Goal: Find specific page/section: Locate a particular part of the current website

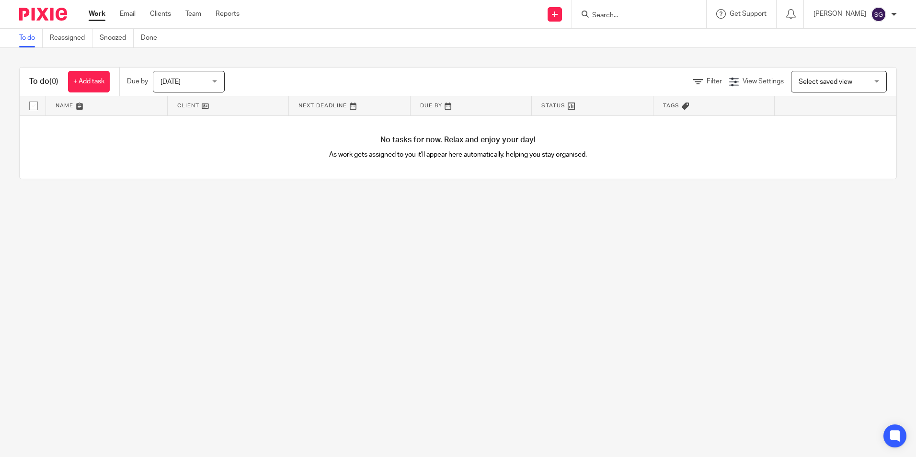
click at [646, 17] on input "Search" at bounding box center [634, 15] width 86 height 9
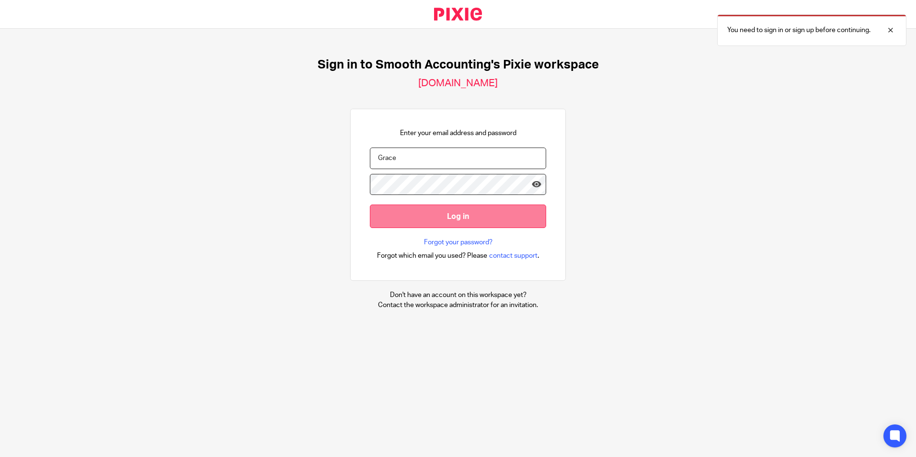
click at [425, 217] on input "Log in" at bounding box center [458, 215] width 176 height 23
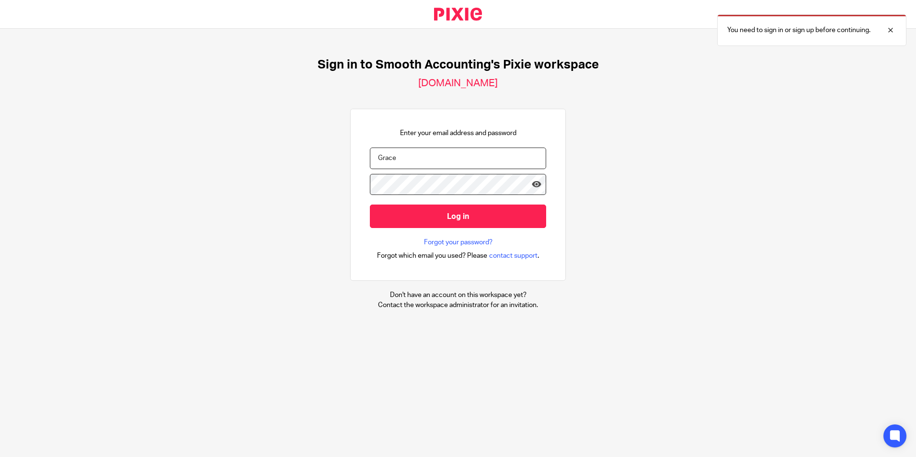
drag, startPoint x: 428, startPoint y: 158, endPoint x: 276, endPoint y: 136, distance: 153.4
click at [276, 136] on div "Sign in to Smooth Accounting's Pixie workspace [DOMAIN_NAME] Enter your email a…" at bounding box center [458, 184] width 916 height 310
type input "[PERSON_NAME][EMAIL_ADDRESS][PERSON_NAME][DOMAIN_NAME]"
click at [370, 204] on input "Log in" at bounding box center [458, 215] width 176 height 23
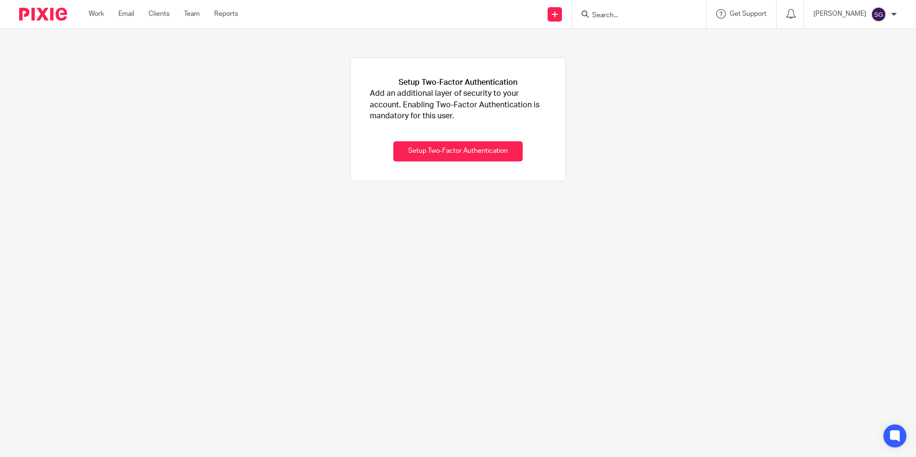
click at [638, 8] on form at bounding box center [642, 14] width 102 height 12
click at [643, 12] on input "Search" at bounding box center [634, 15] width 86 height 9
type input "jw b"
click at [647, 38] on link at bounding box center [670, 41] width 162 height 22
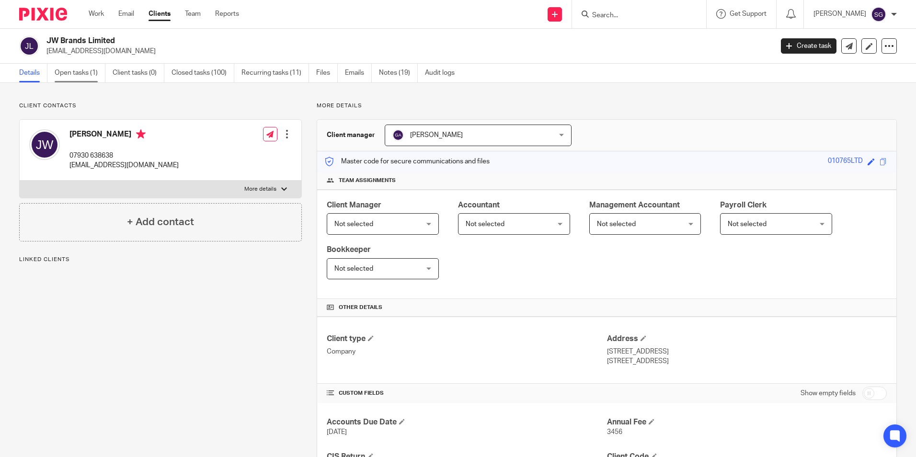
click at [94, 79] on link "Open tasks (1)" at bounding box center [80, 73] width 51 height 19
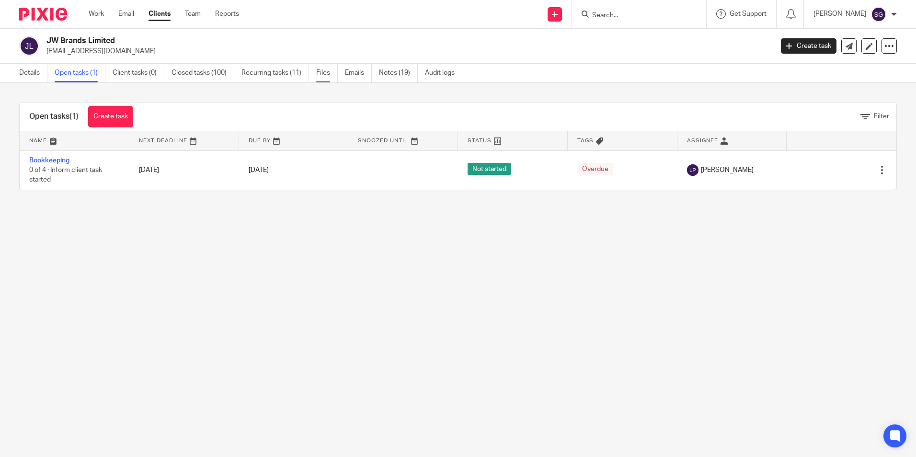
click at [330, 73] on link "Files" at bounding box center [327, 73] width 22 height 19
click at [321, 76] on link "Files" at bounding box center [327, 73] width 22 height 19
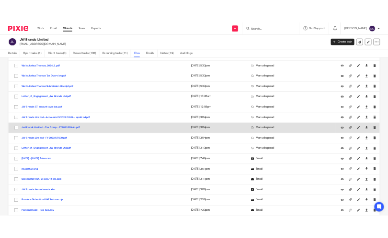
scroll to position [96, 0]
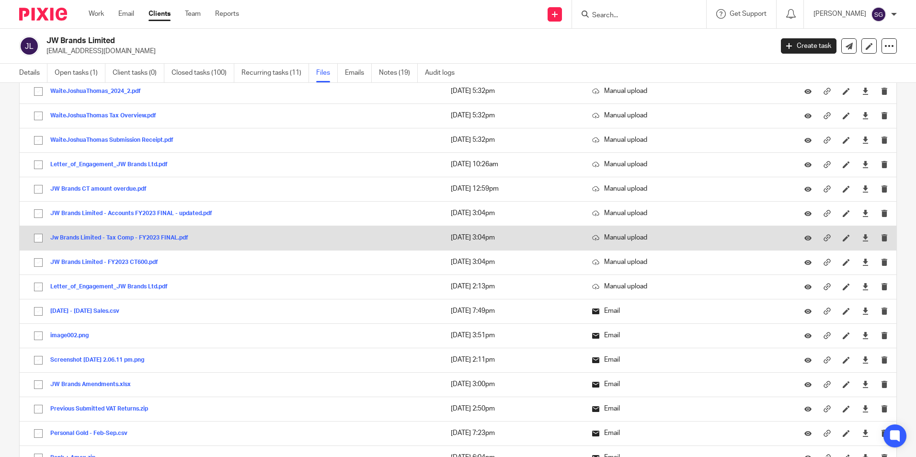
click at [136, 235] on button "Jw Brands Limited - Tax Comp - FY2023 FINAL.pdf" at bounding box center [122, 238] width 145 height 7
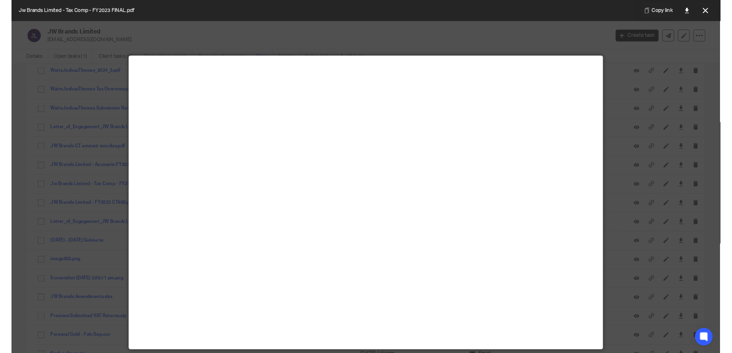
scroll to position [343, 0]
